Goal: Find contact information: Find contact information

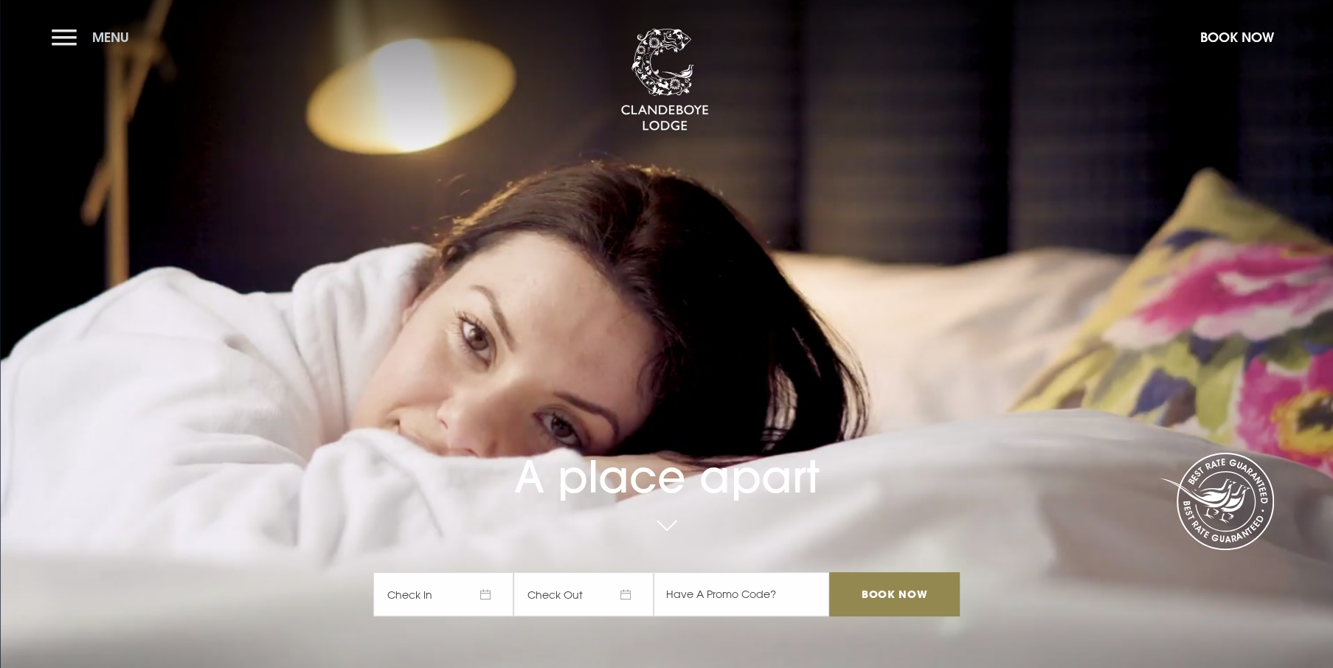
click at [124, 42] on span "Menu" at bounding box center [110, 37] width 37 height 17
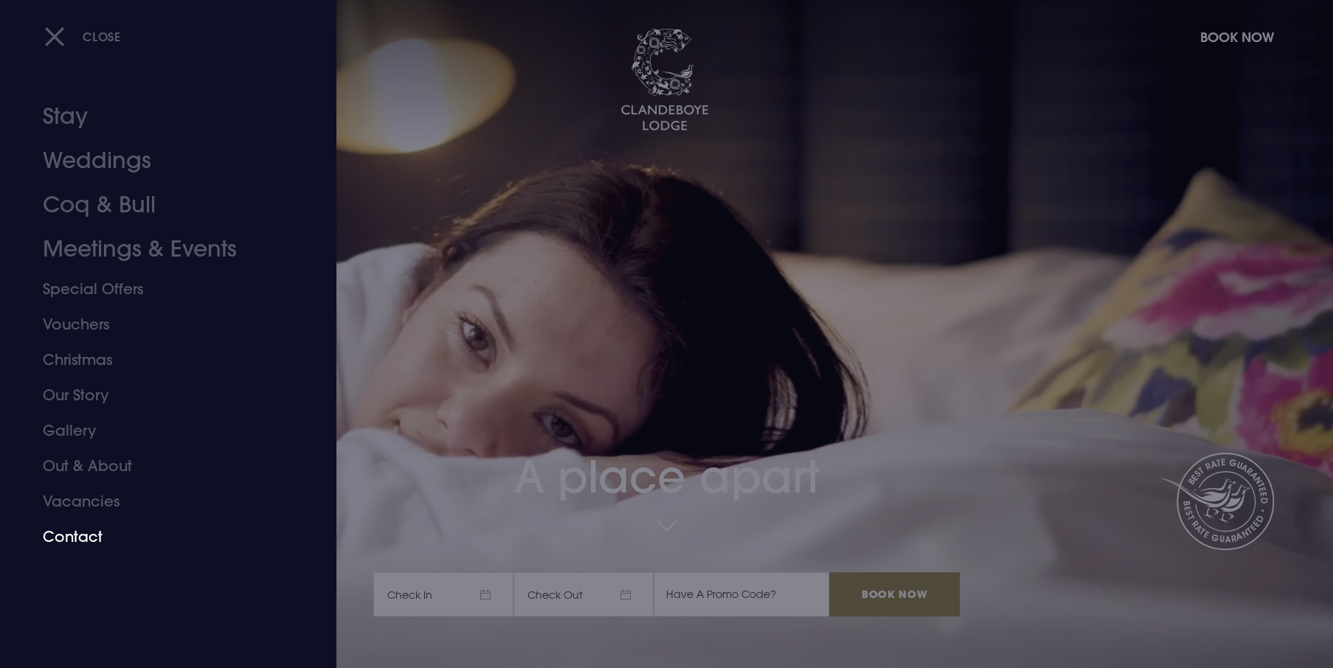
click at [72, 536] on link "Contact" at bounding box center [159, 536] width 233 height 35
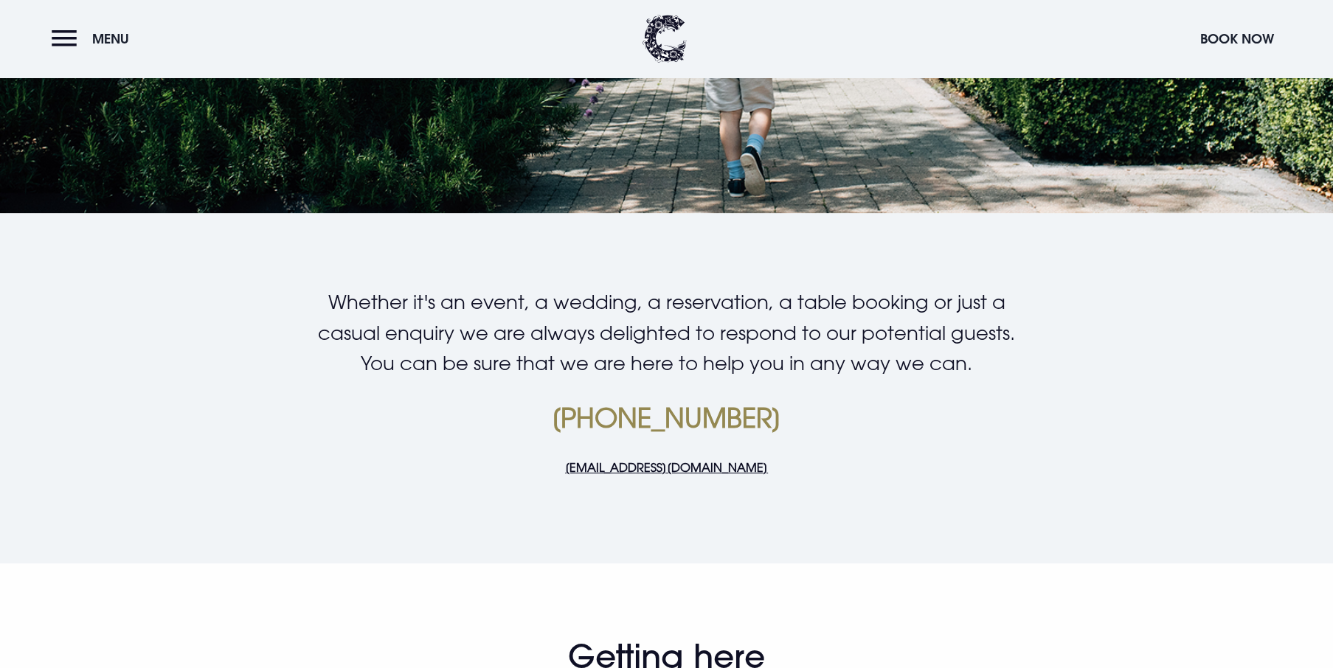
scroll to position [369, 0]
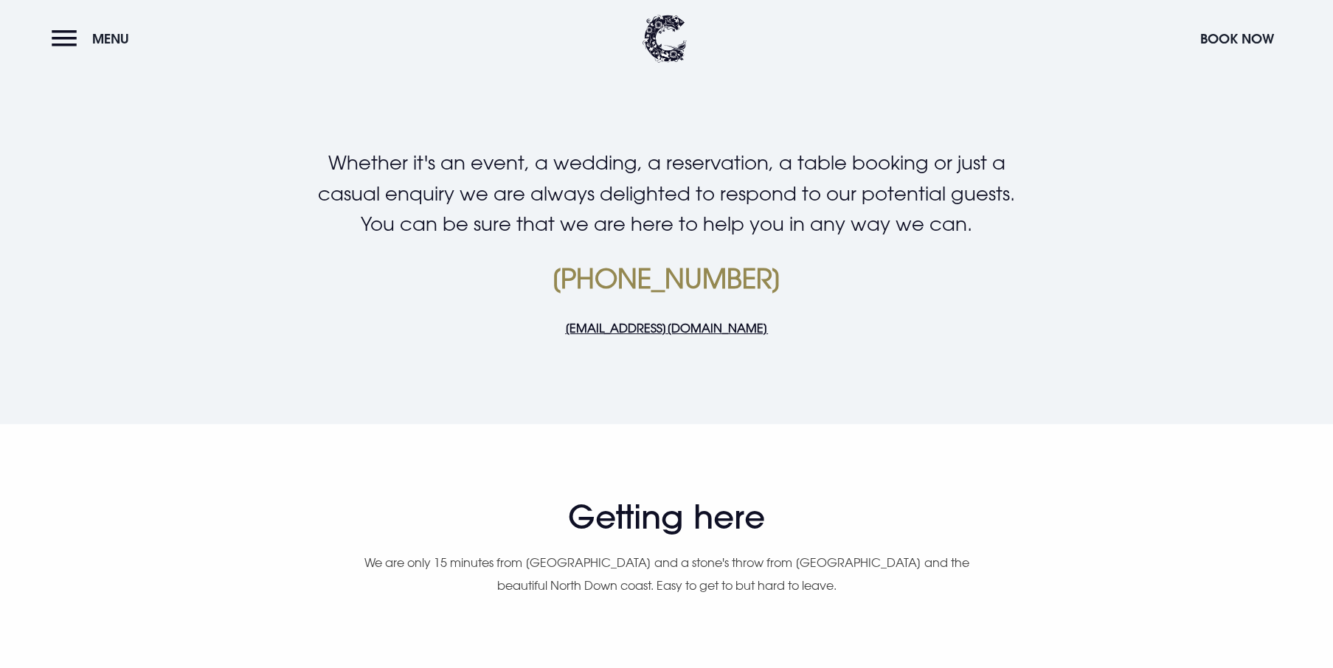
drag, startPoint x: 809, startPoint y: 277, endPoint x: 521, endPoint y: 272, distance: 288.4
click at [521, 272] on p "[PHONE_NUMBER]" at bounding box center [666, 278] width 702 height 35
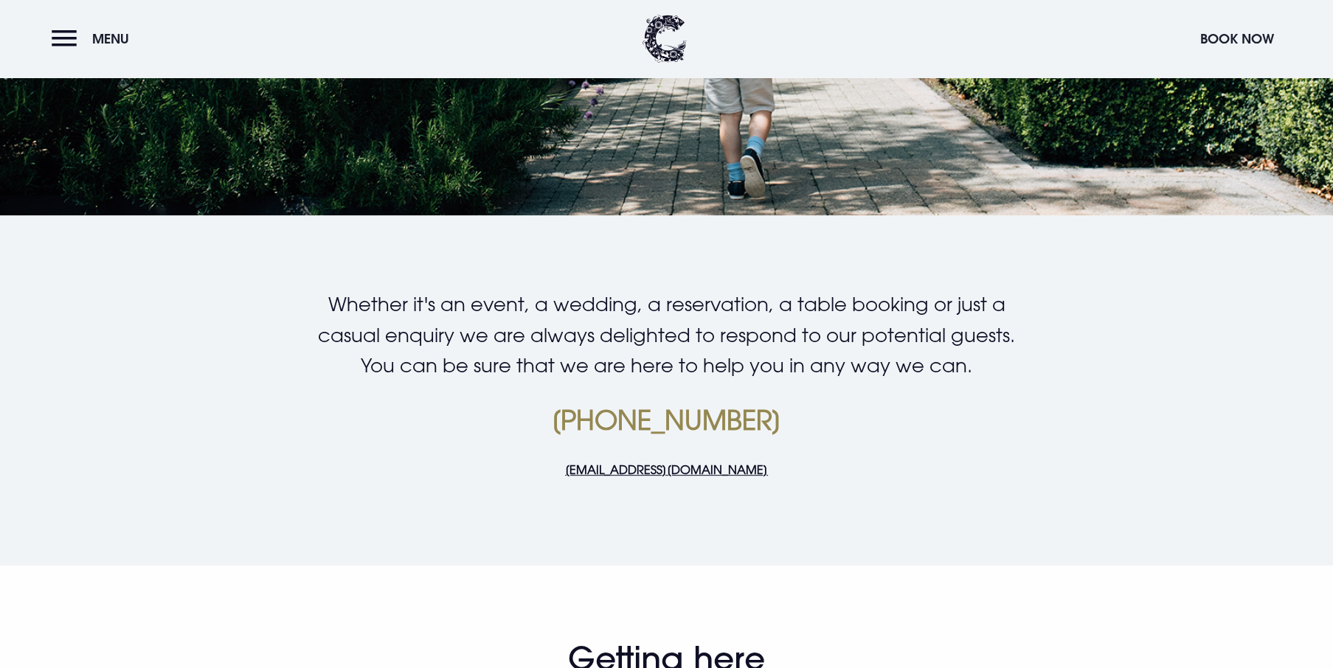
scroll to position [221, 0]
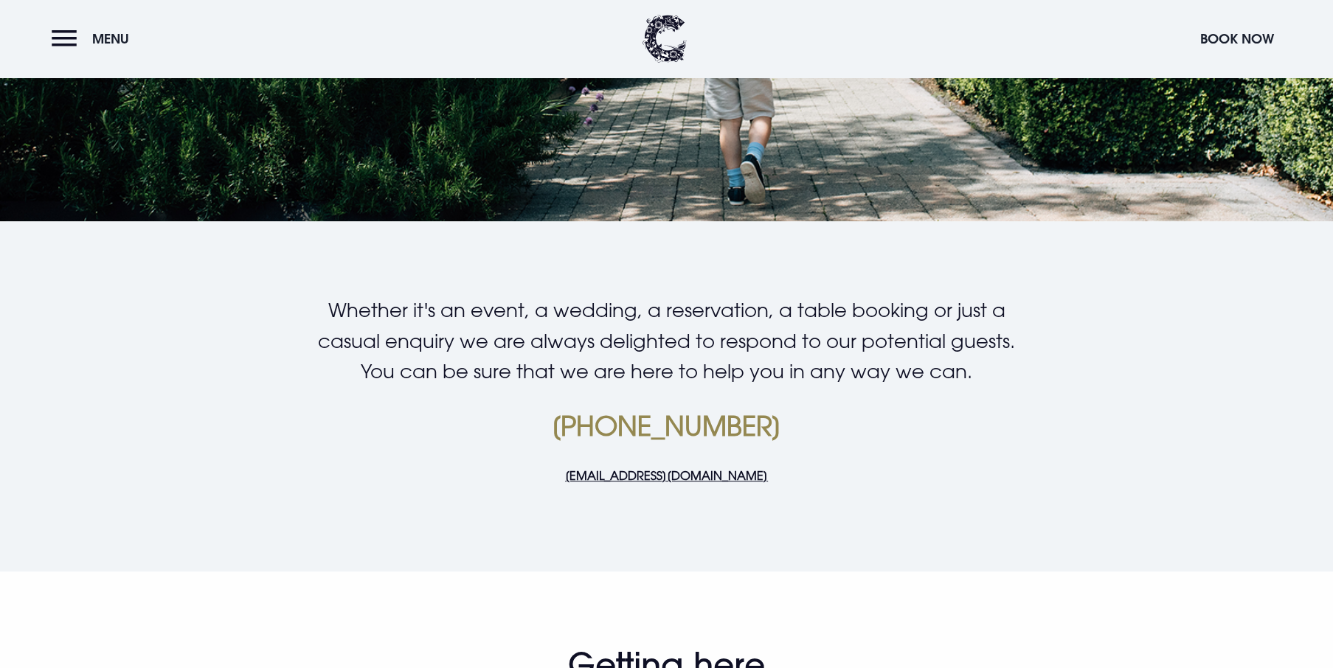
drag, startPoint x: 774, startPoint y: 481, endPoint x: 552, endPoint y: 500, distance: 222.8
click at [553, 500] on div "Whether it's an event, a wedding, a reservation, a table booking or just a casu…" at bounding box center [666, 402] width 852 height 214
drag, startPoint x: 552, startPoint y: 500, endPoint x: 697, endPoint y: 474, distance: 147.5
copy link "[EMAIL_ADDRESS][DOMAIN_NAME]"
click at [476, 178] on section "Contact Get in touch" at bounding box center [666, 0] width 1333 height 442
